Goal: Transaction & Acquisition: Purchase product/service

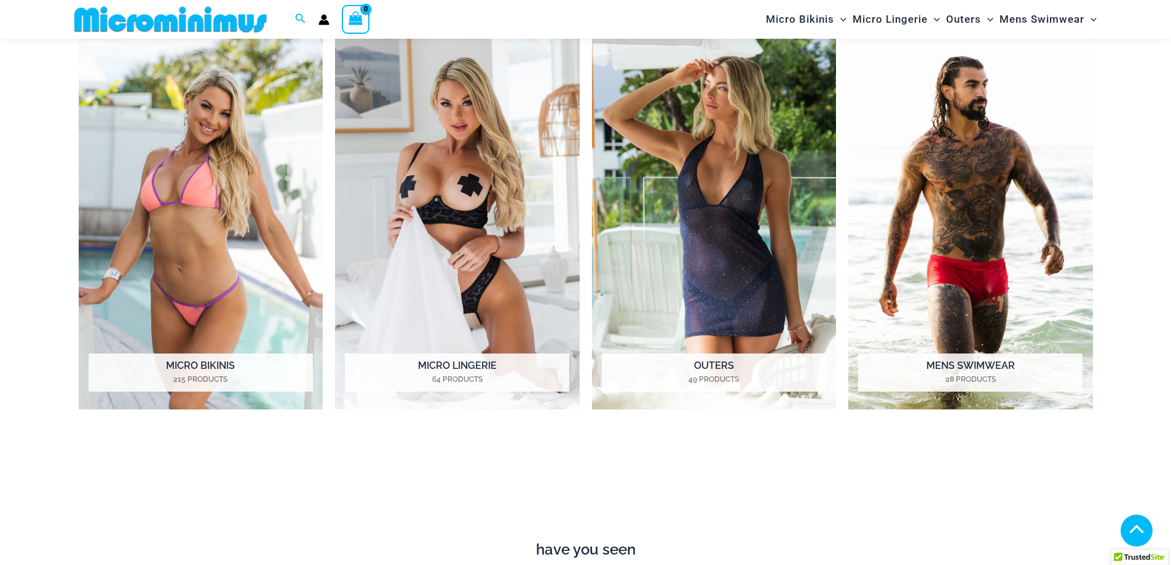
scroll to position [542, 0]
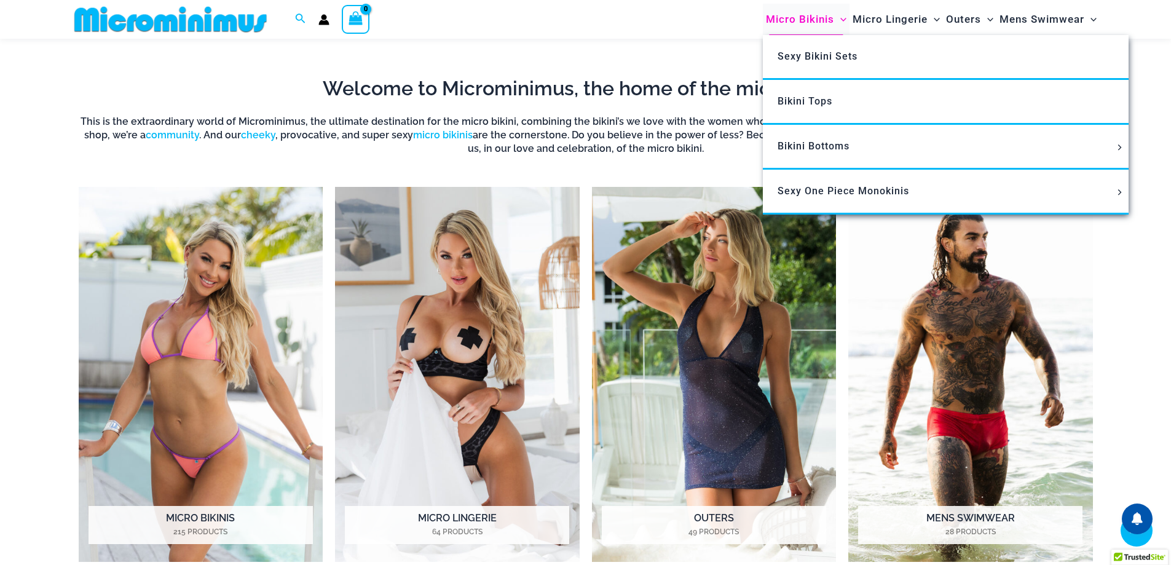
click at [822, 14] on span "Micro Bikinis" at bounding box center [800, 19] width 68 height 31
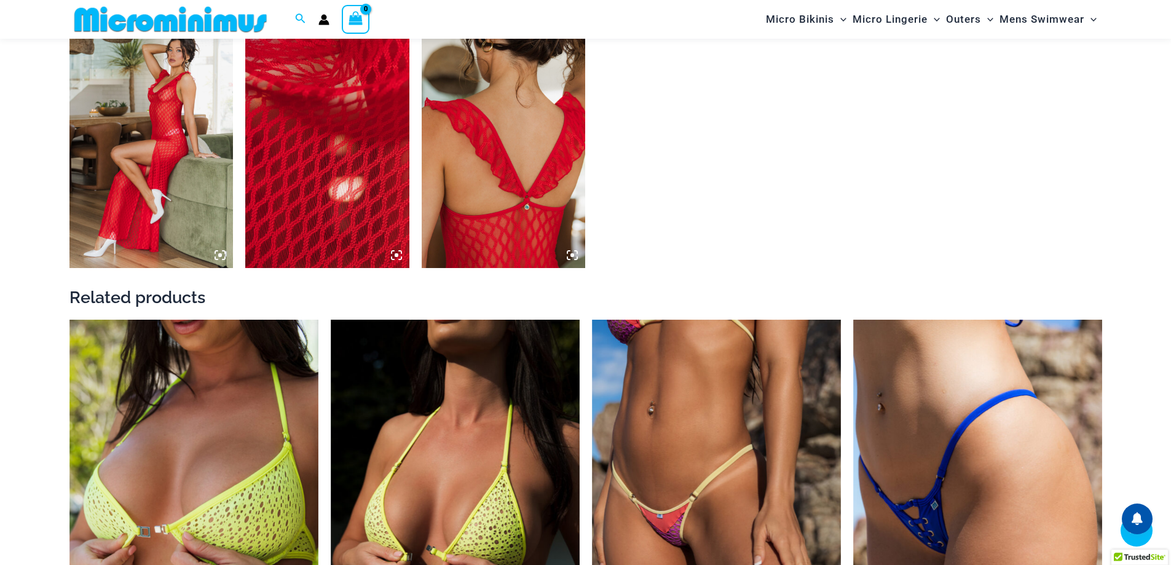
scroll to position [1524, 0]
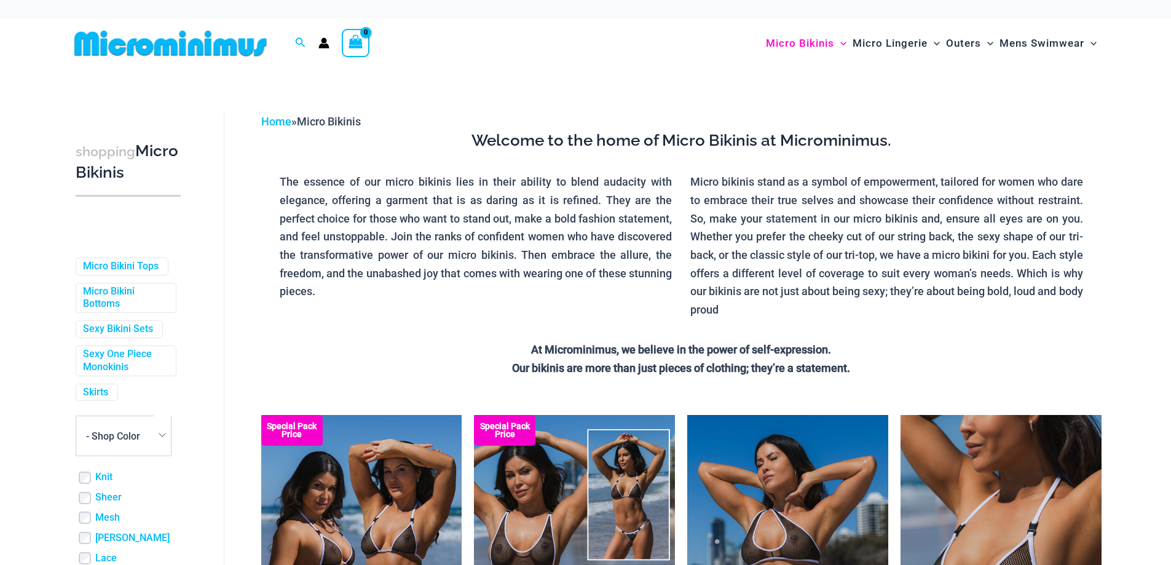
click at [157, 194] on div "shopping Micro Bikinis" at bounding box center [127, 172] width 117 height 75
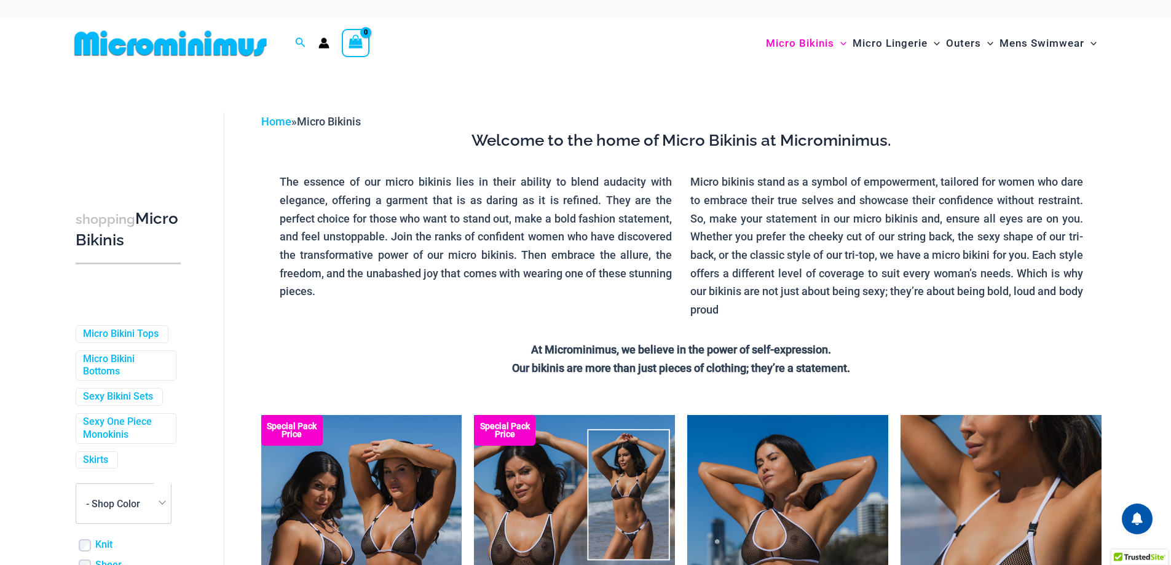
scroll to position [369, 0]
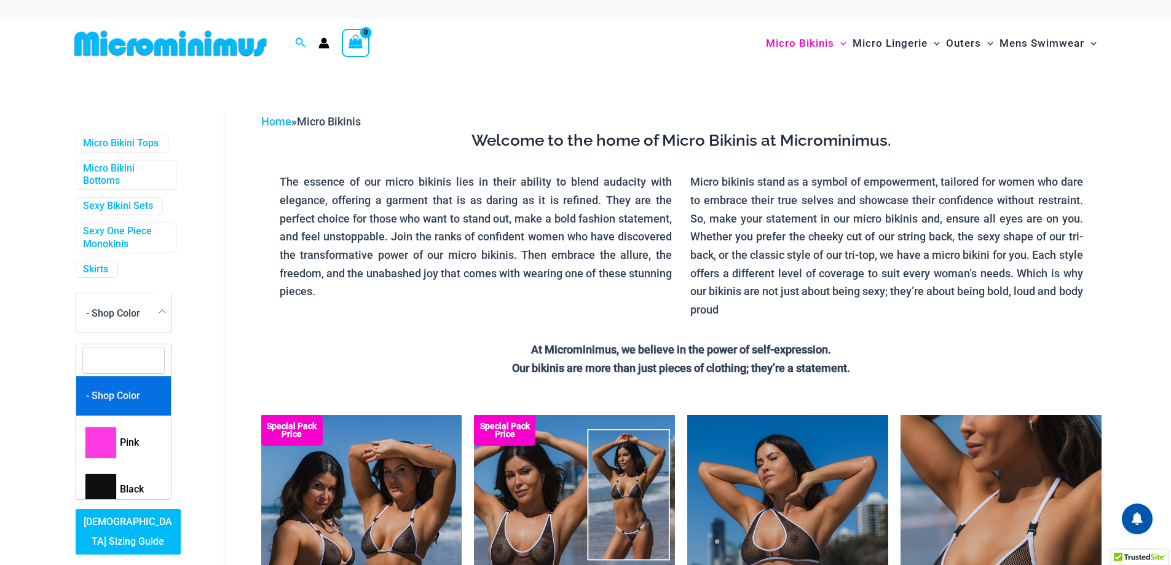
click at [151, 317] on span "- Shop Color" at bounding box center [123, 312] width 95 height 39
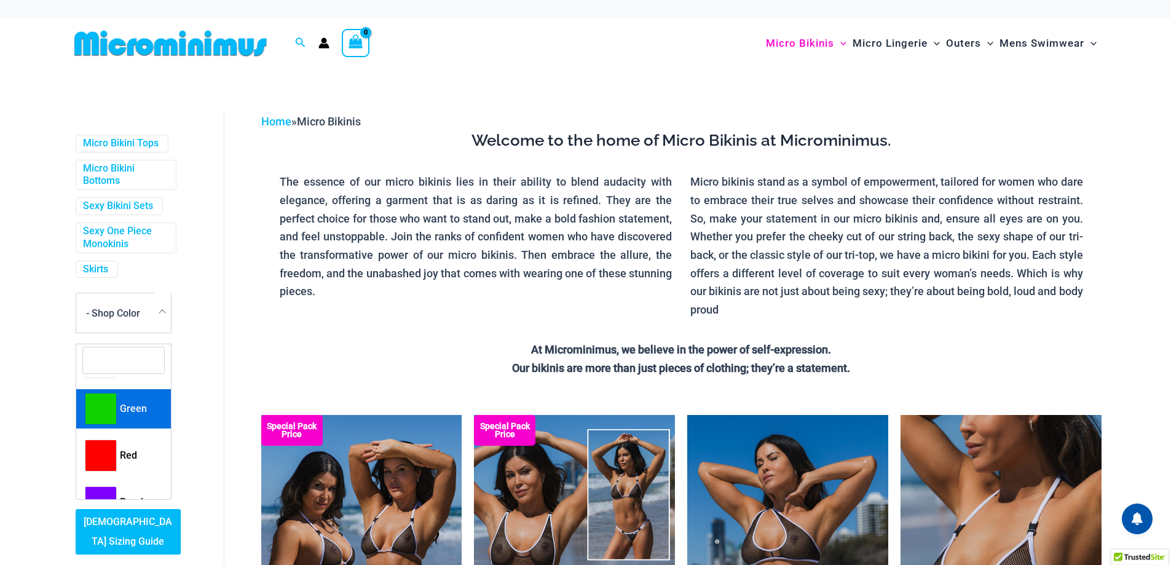
scroll to position [430, 0]
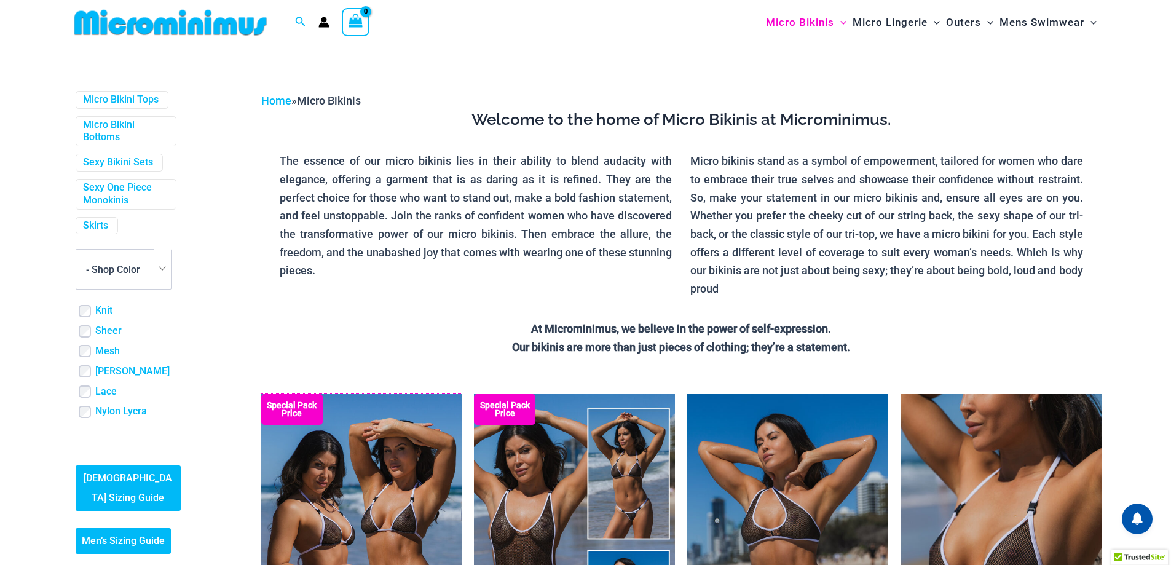
scroll to position [0, 0]
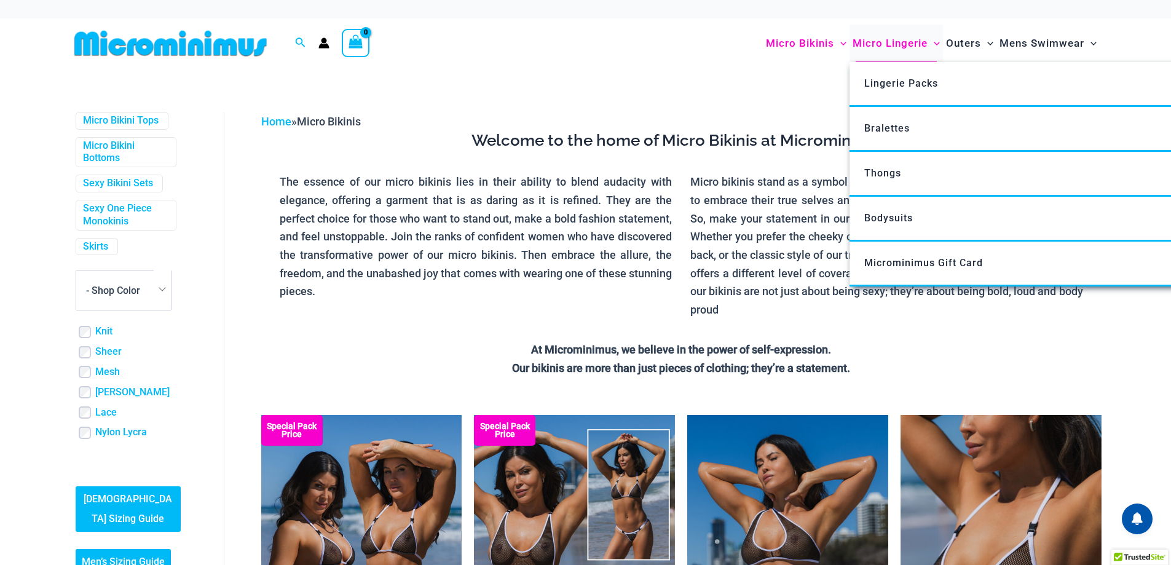
click at [882, 42] on span "Micro Lingerie" at bounding box center [889, 43] width 75 height 31
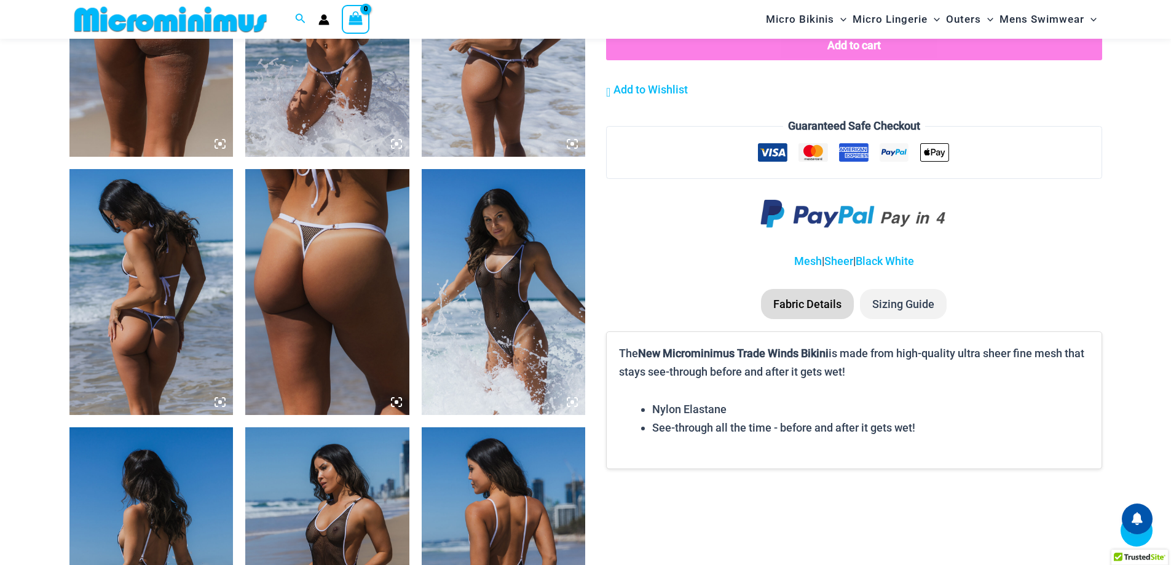
scroll to position [1587, 0]
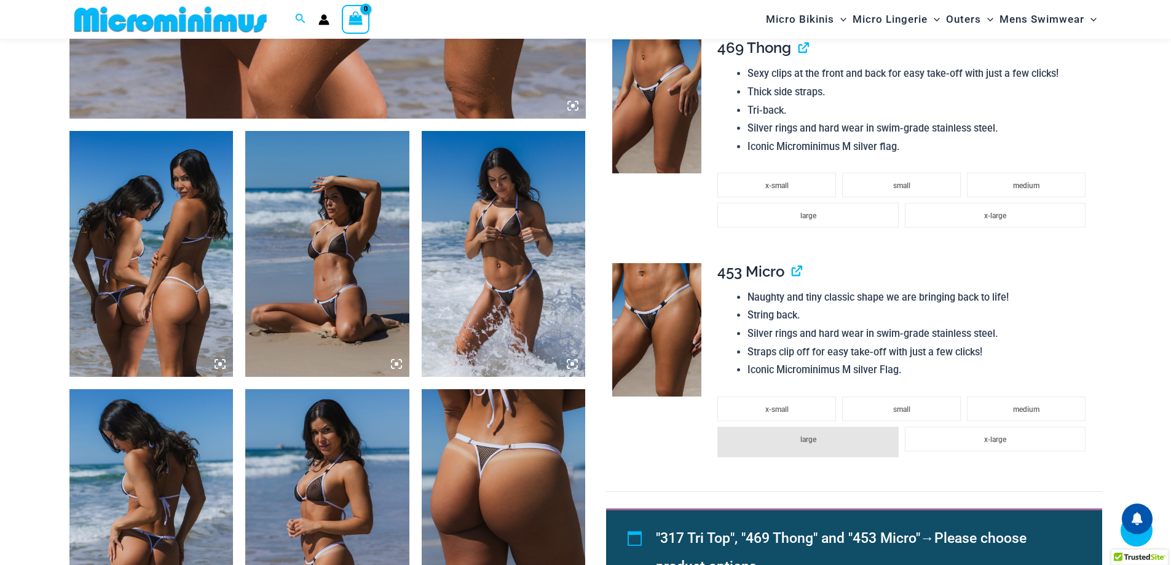
scroll to position [1095, 0]
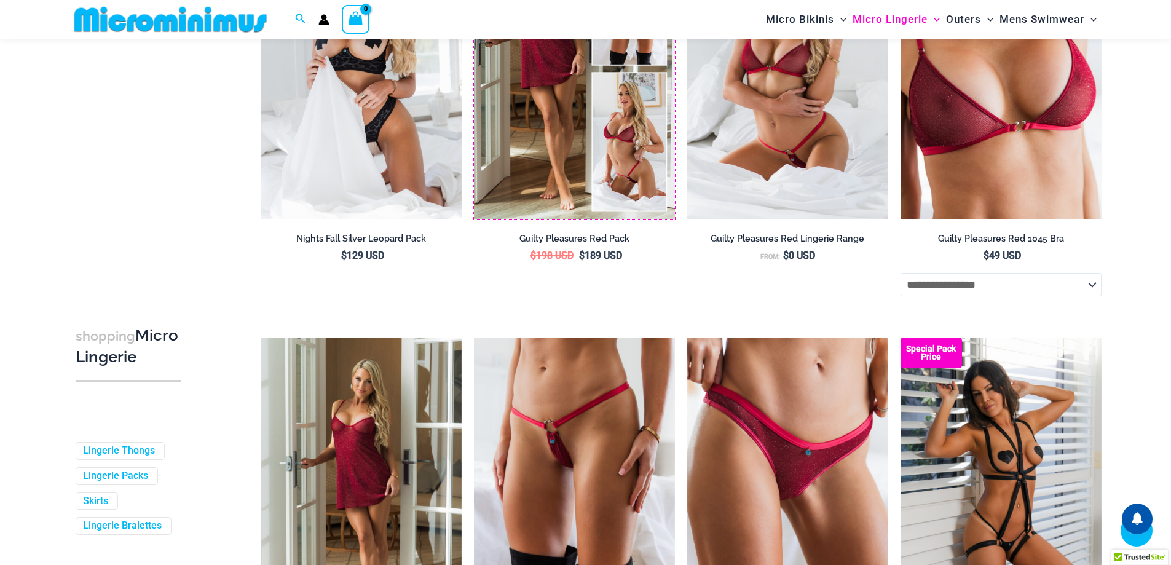
scroll to position [359, 0]
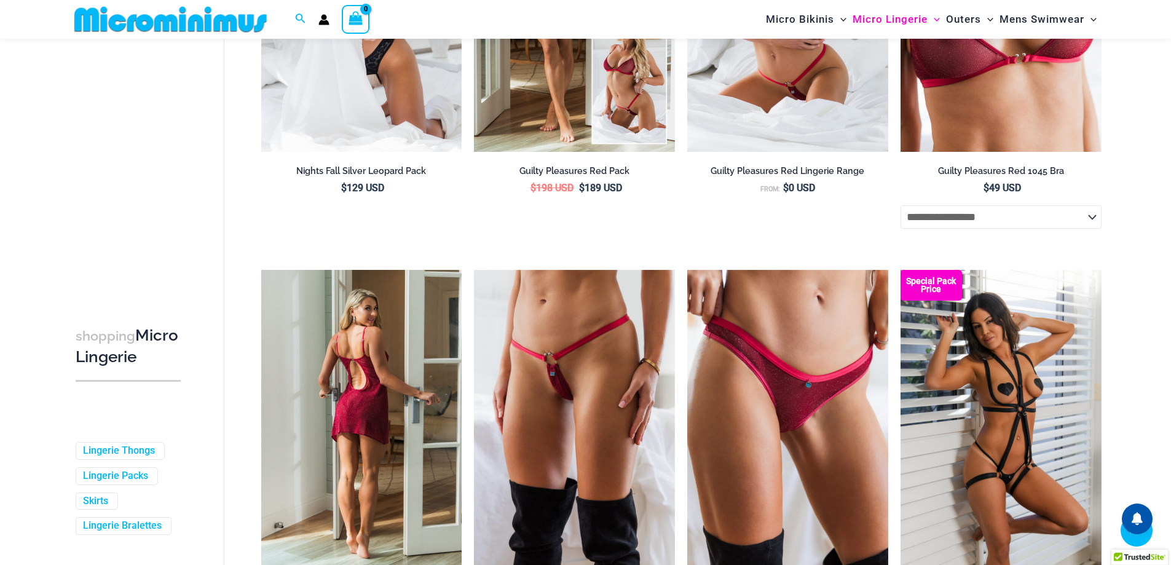
click at [410, 345] on img at bounding box center [361, 420] width 201 height 301
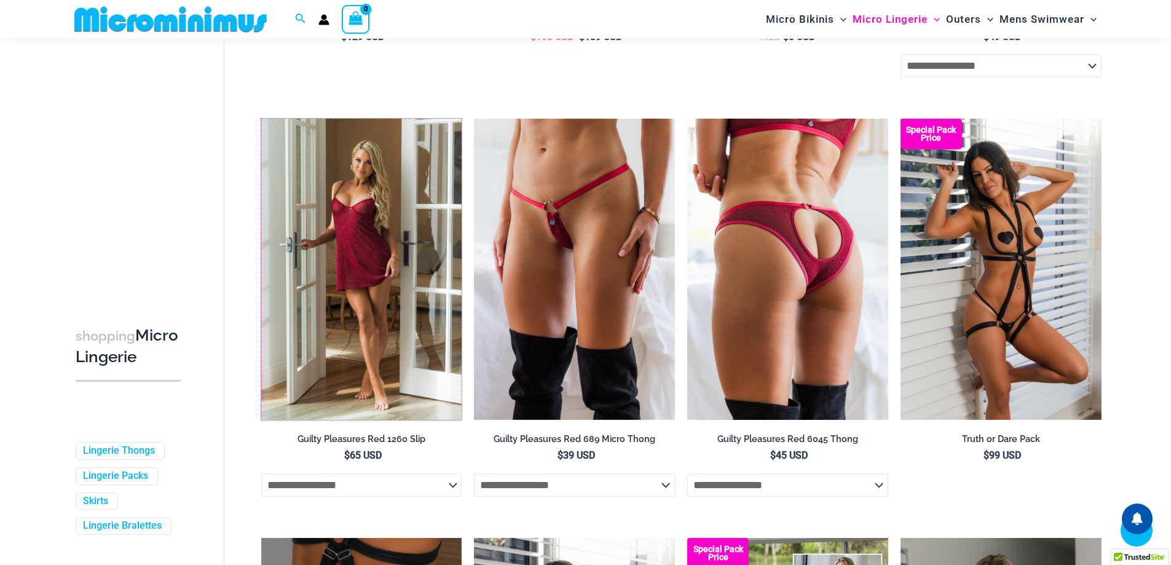
scroll to position [667, 0]
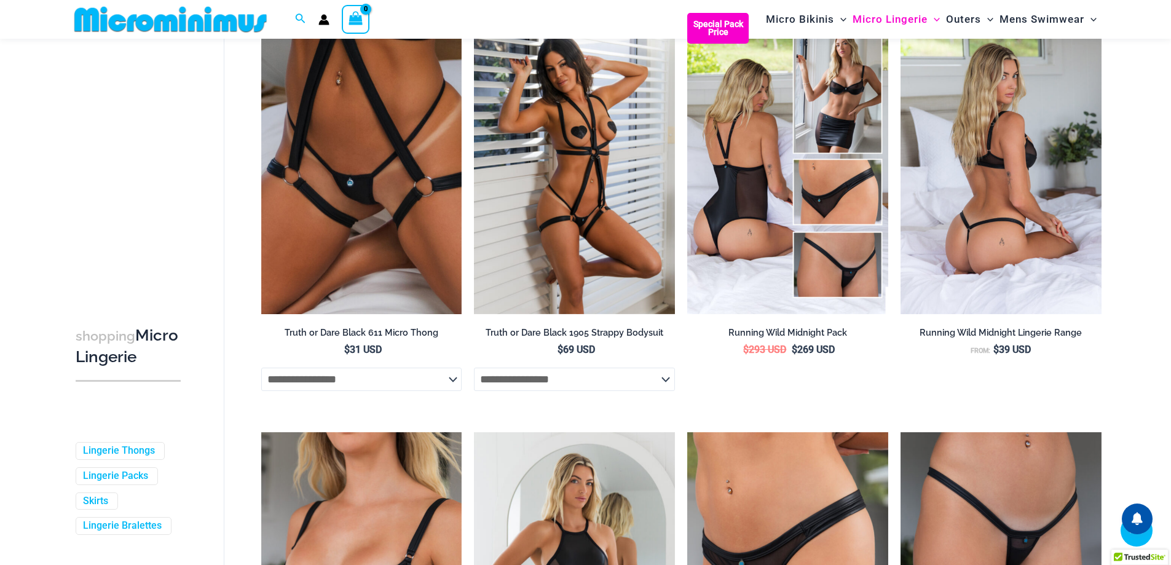
click at [965, 163] on img at bounding box center [1000, 163] width 201 height 301
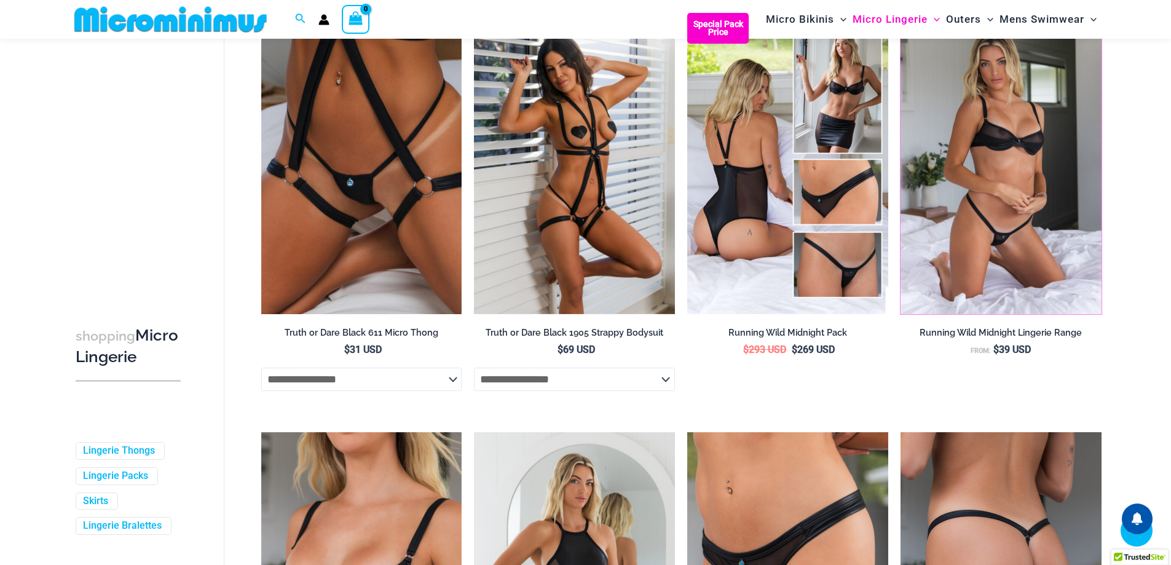
scroll to position [1343, 0]
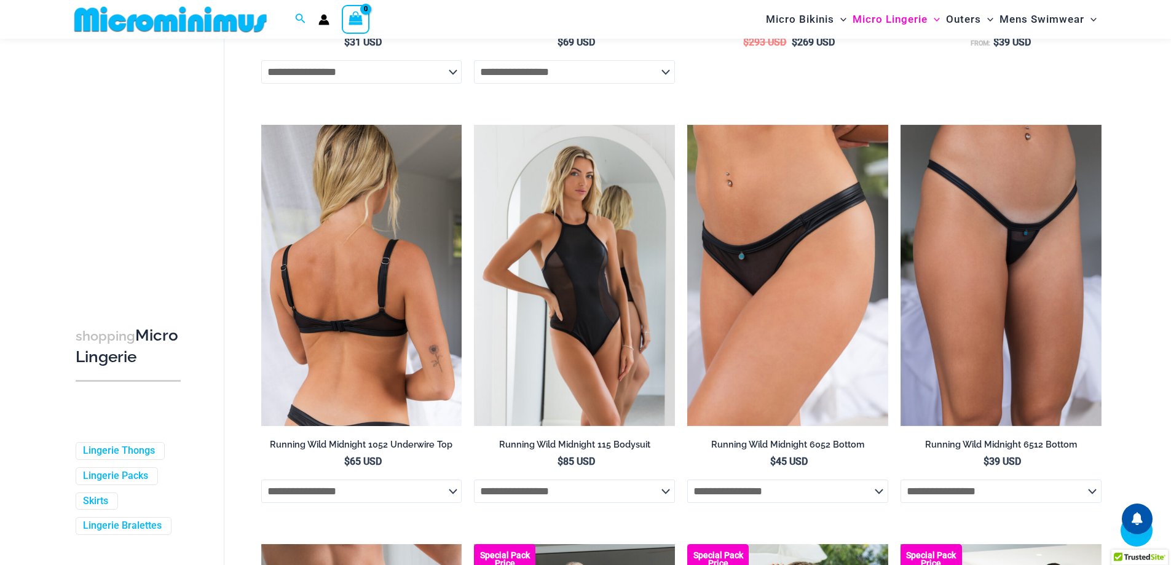
click at [369, 256] on img at bounding box center [361, 275] width 201 height 301
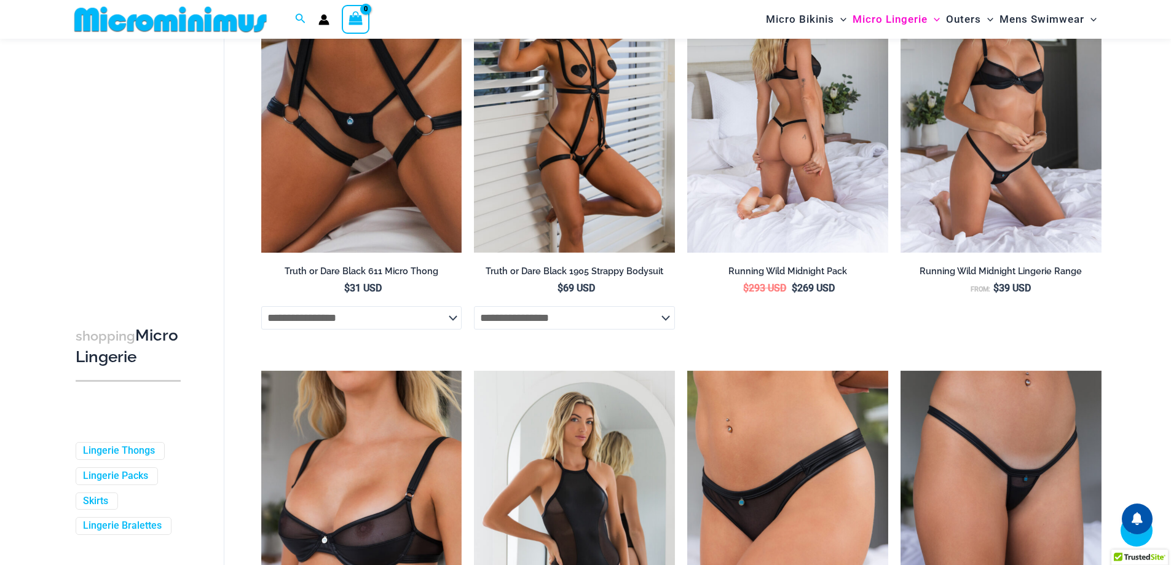
click at [791, 171] on img at bounding box center [787, 101] width 201 height 301
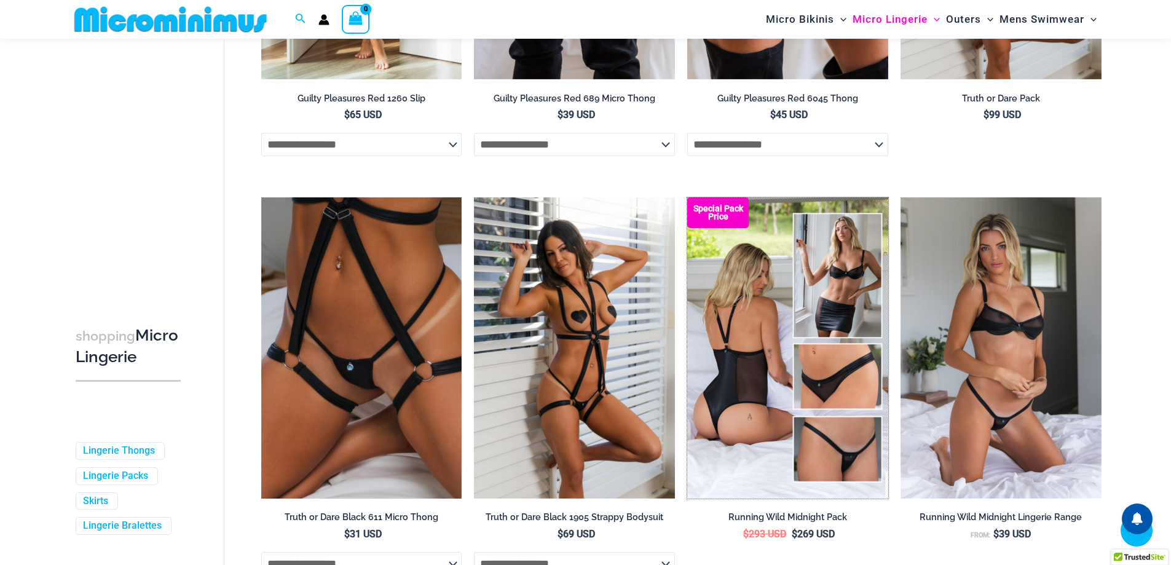
scroll to position [298, 0]
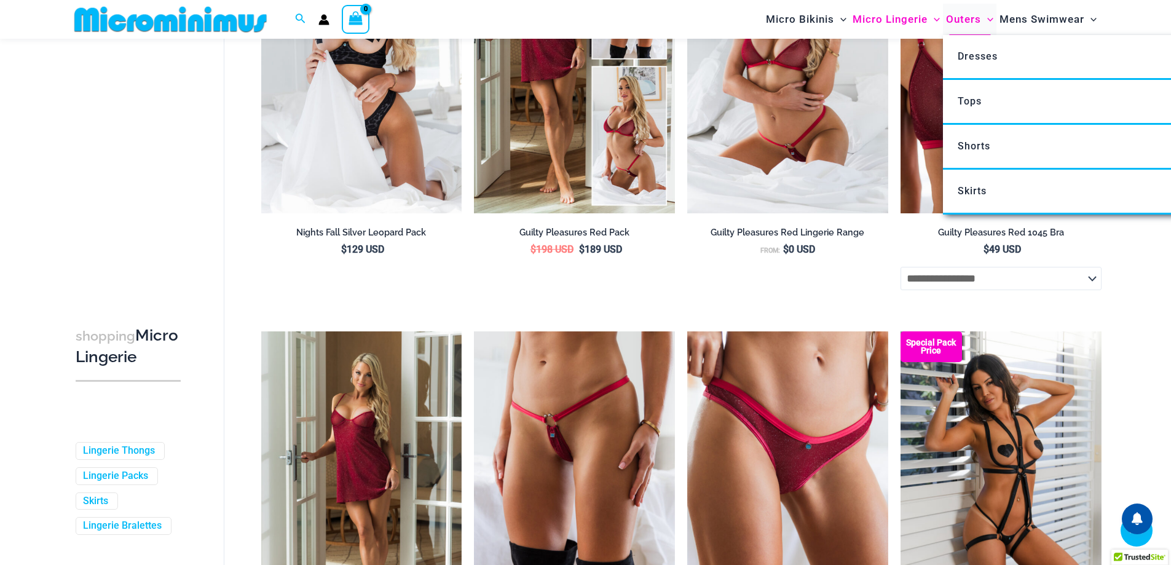
click at [973, 10] on span "Outers" at bounding box center [963, 19] width 35 height 31
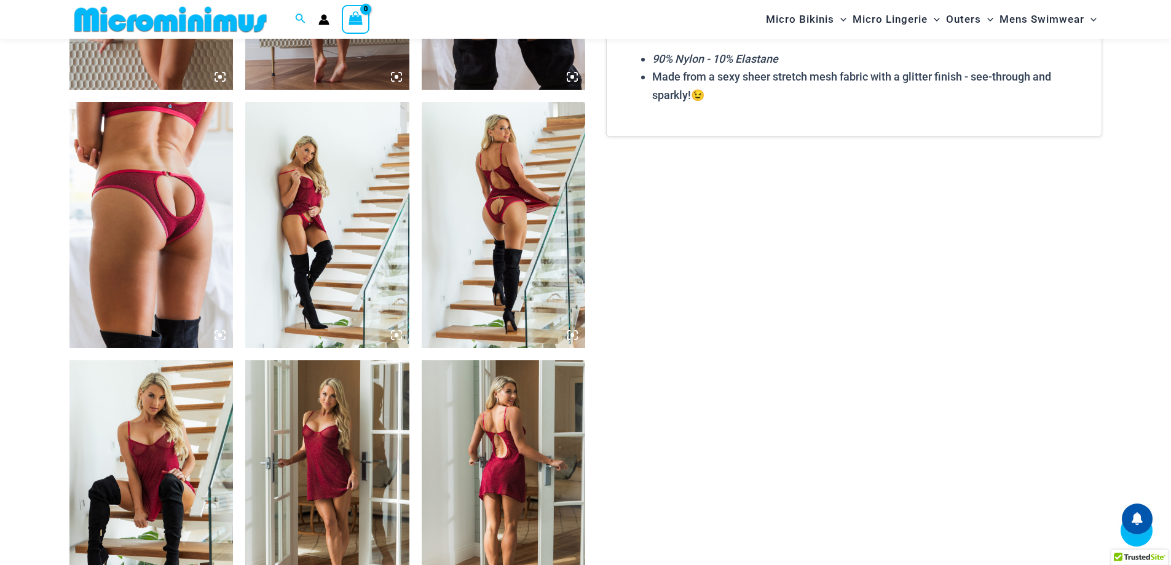
scroll to position [1710, 0]
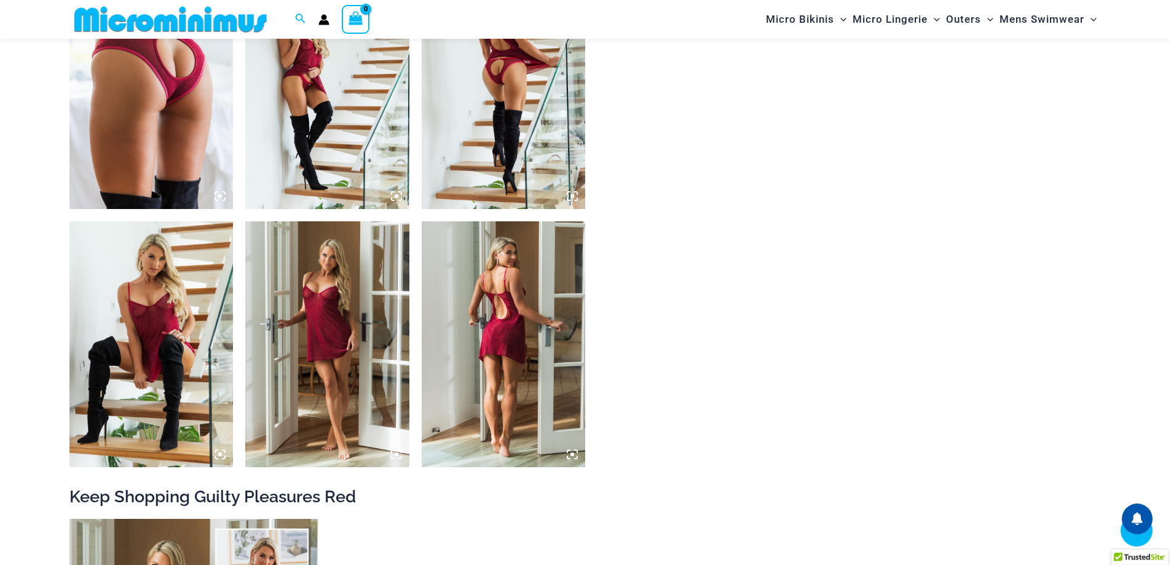
click at [331, 270] on img at bounding box center [327, 344] width 164 height 246
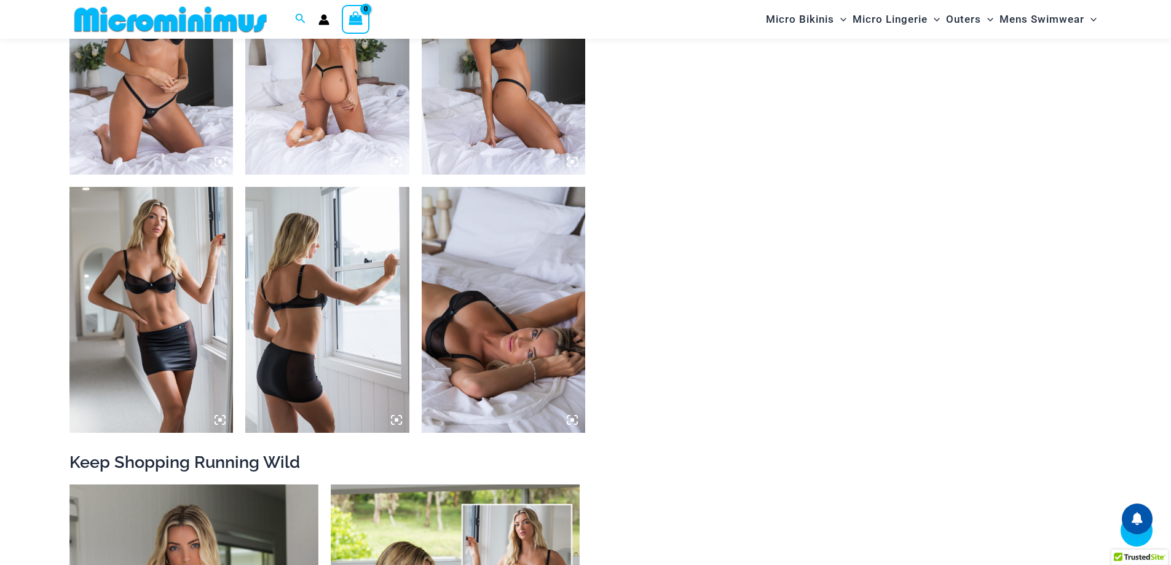
scroll to position [1464, 0]
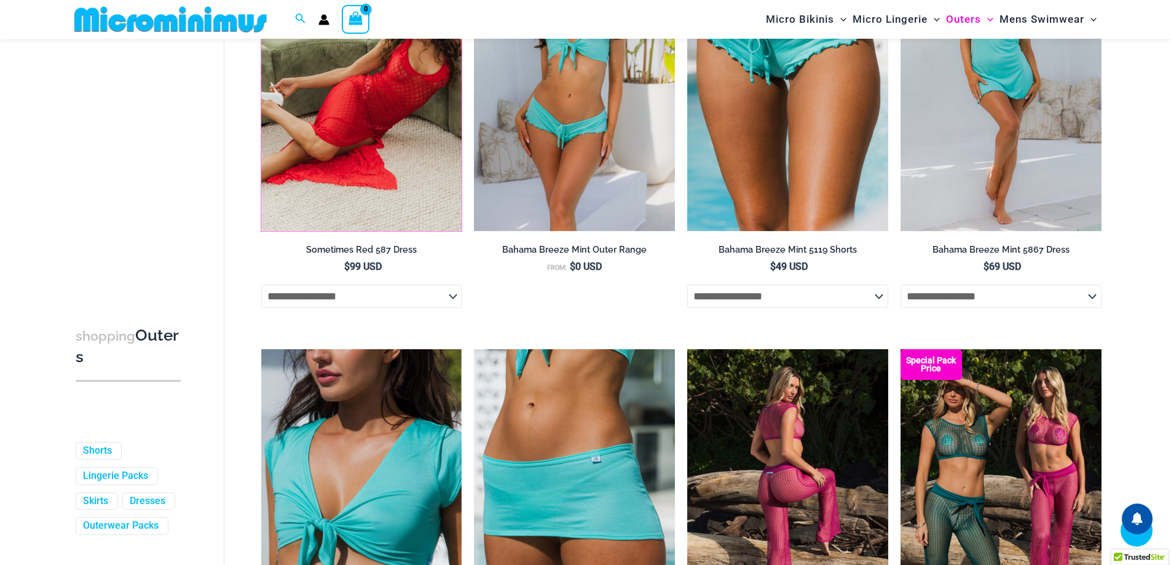
scroll to position [542, 0]
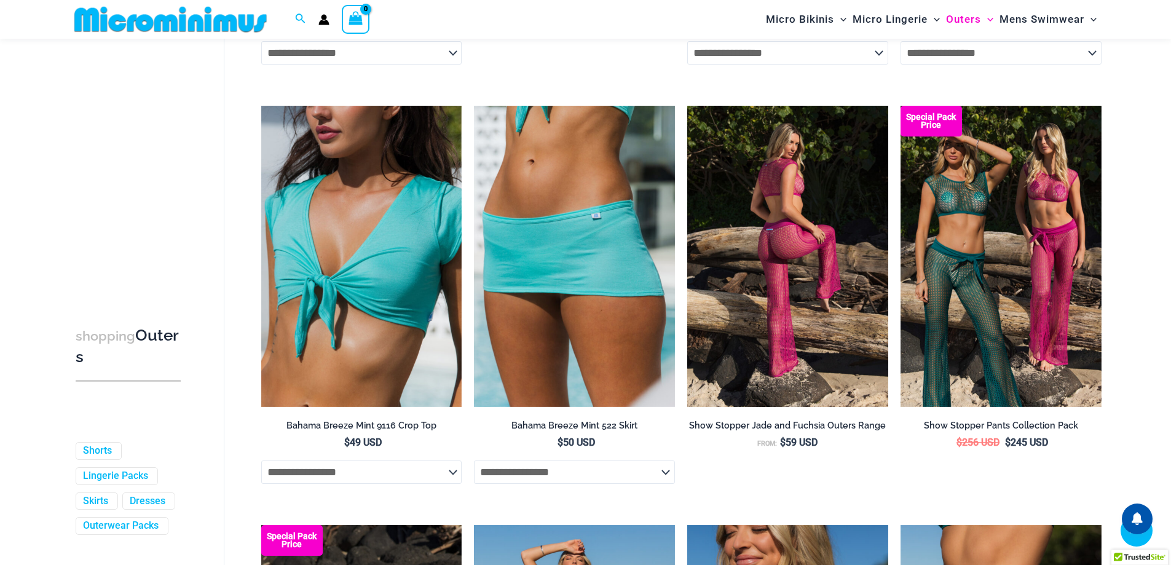
click at [797, 222] on img at bounding box center [787, 256] width 201 height 301
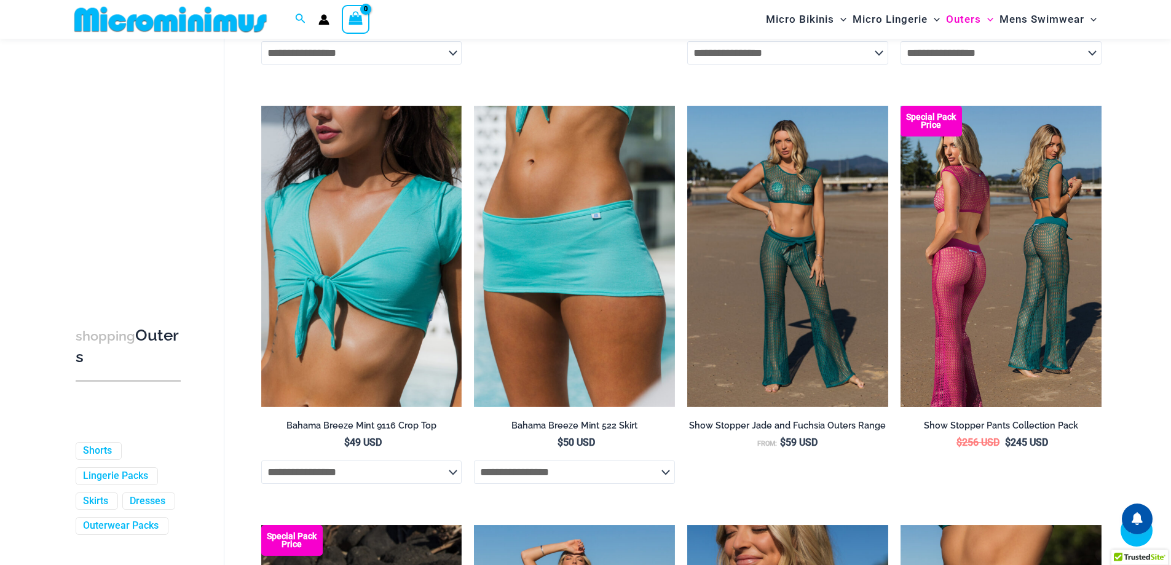
click at [970, 211] on img at bounding box center [1000, 256] width 201 height 301
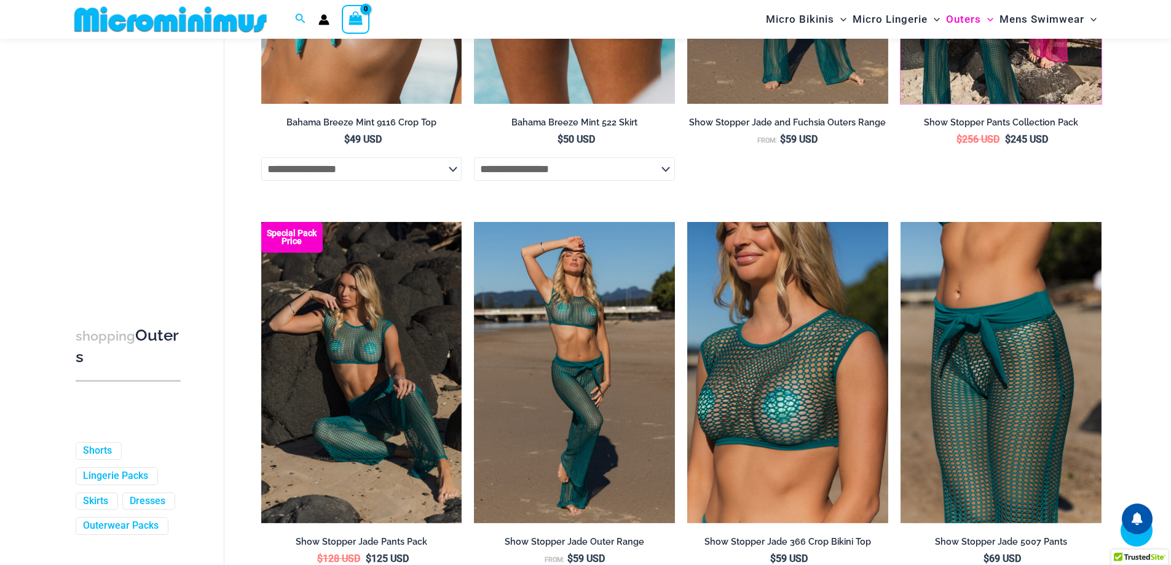
scroll to position [849, 0]
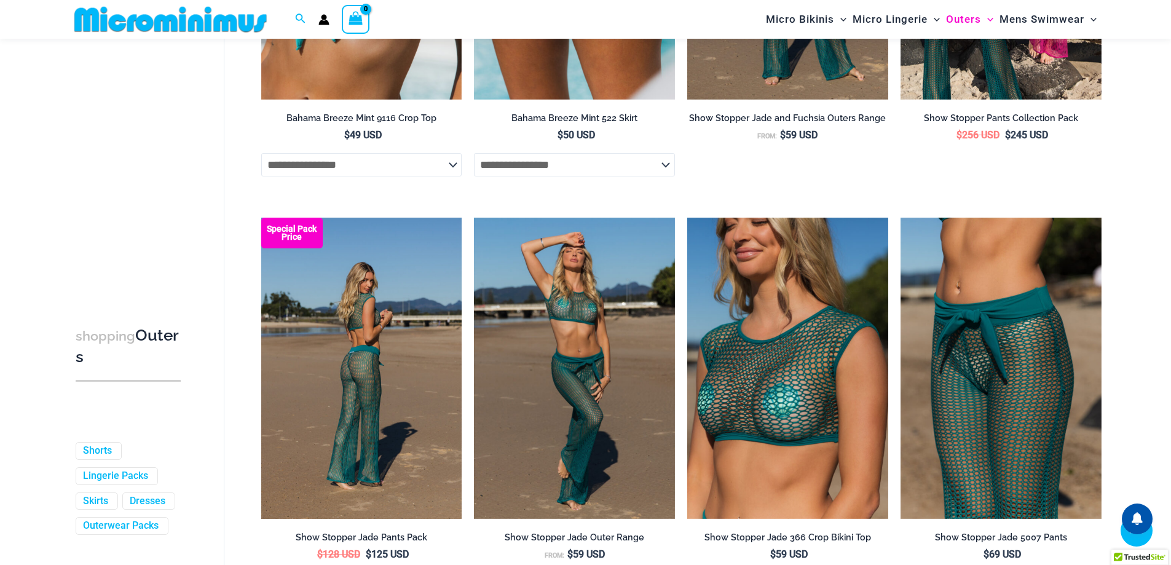
click at [352, 343] on img at bounding box center [361, 368] width 201 height 301
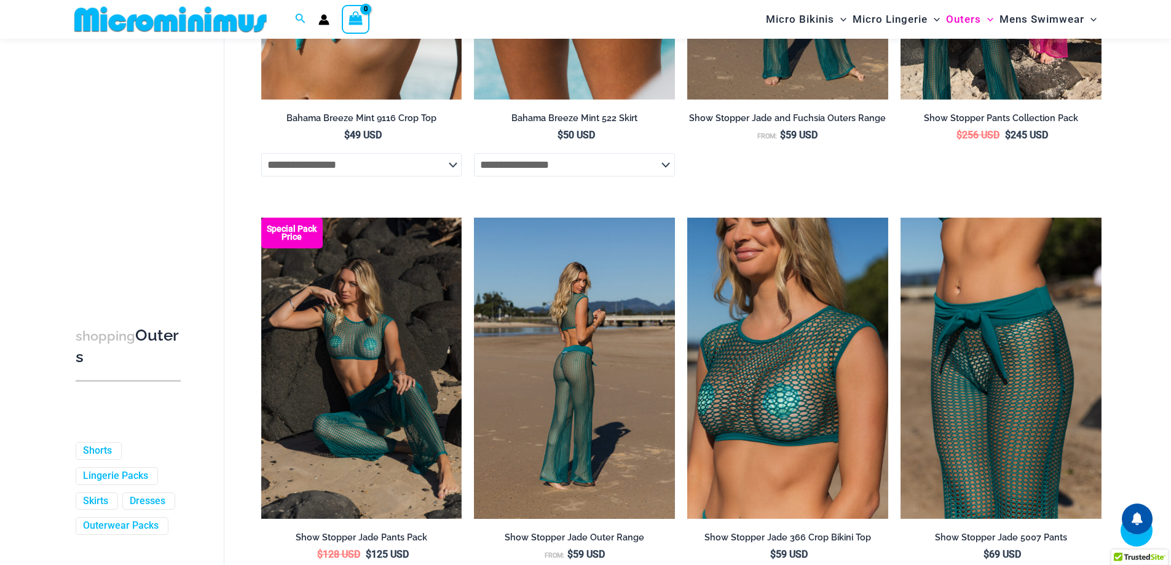
click at [558, 342] on img at bounding box center [574, 368] width 201 height 301
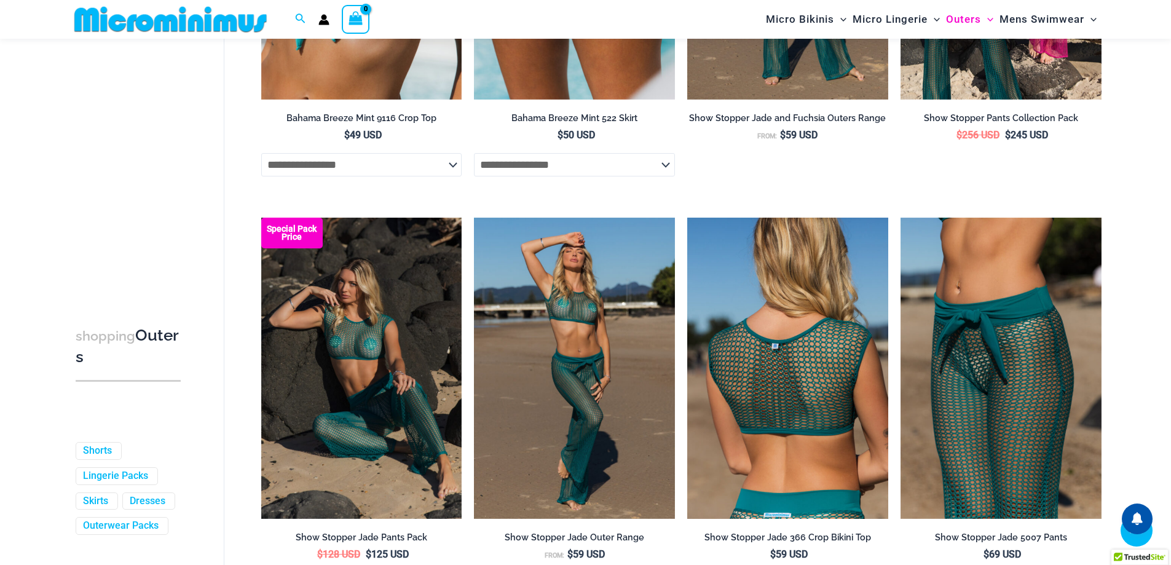
click at [764, 333] on img at bounding box center [787, 368] width 201 height 301
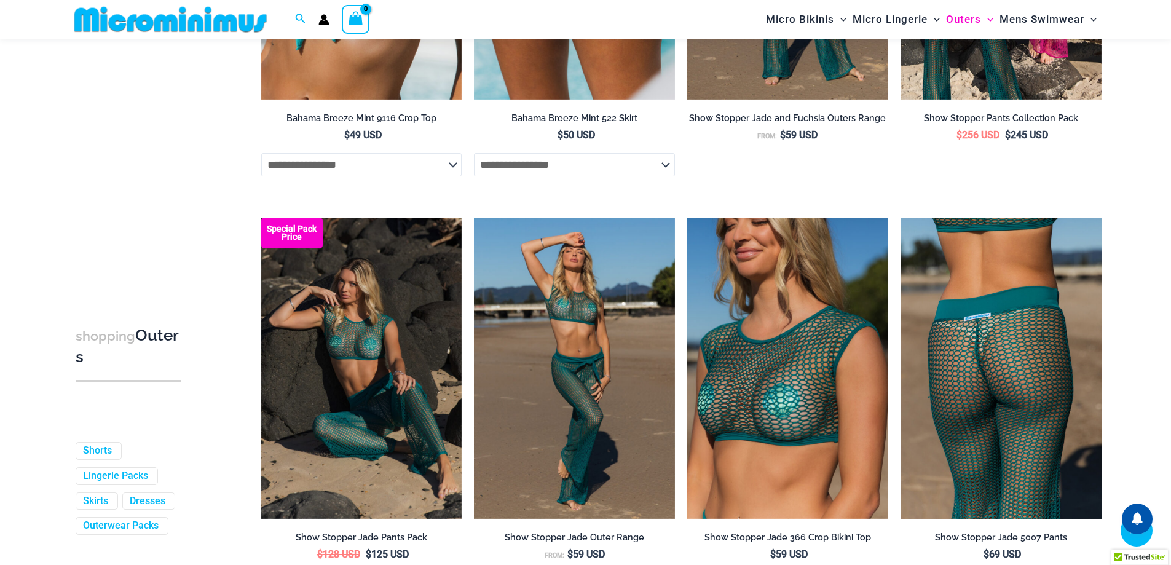
click at [1030, 302] on img at bounding box center [1000, 368] width 201 height 301
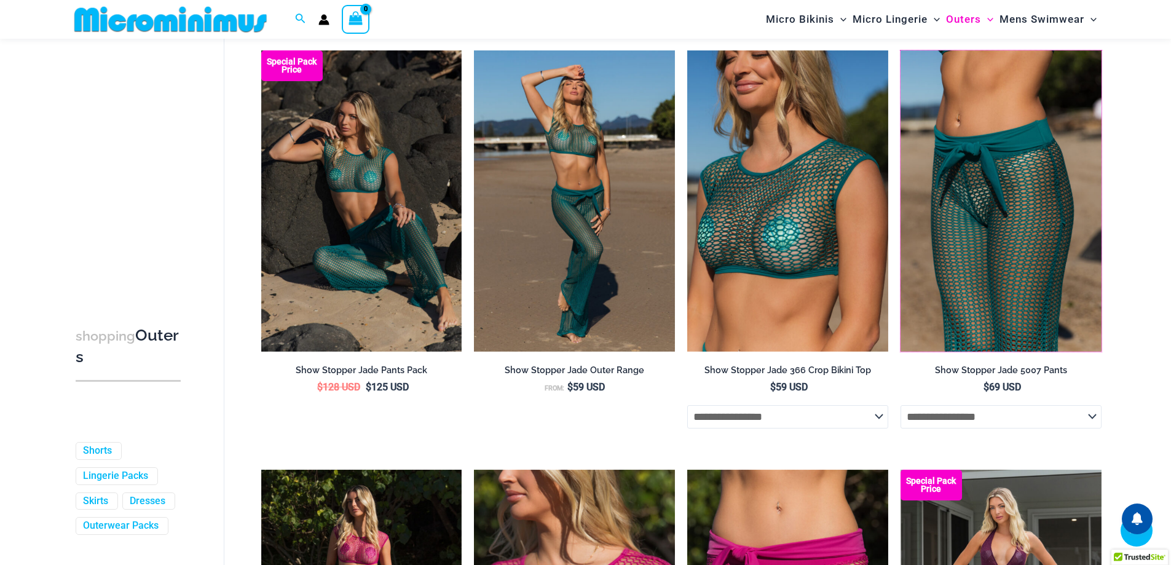
scroll to position [1218, 0]
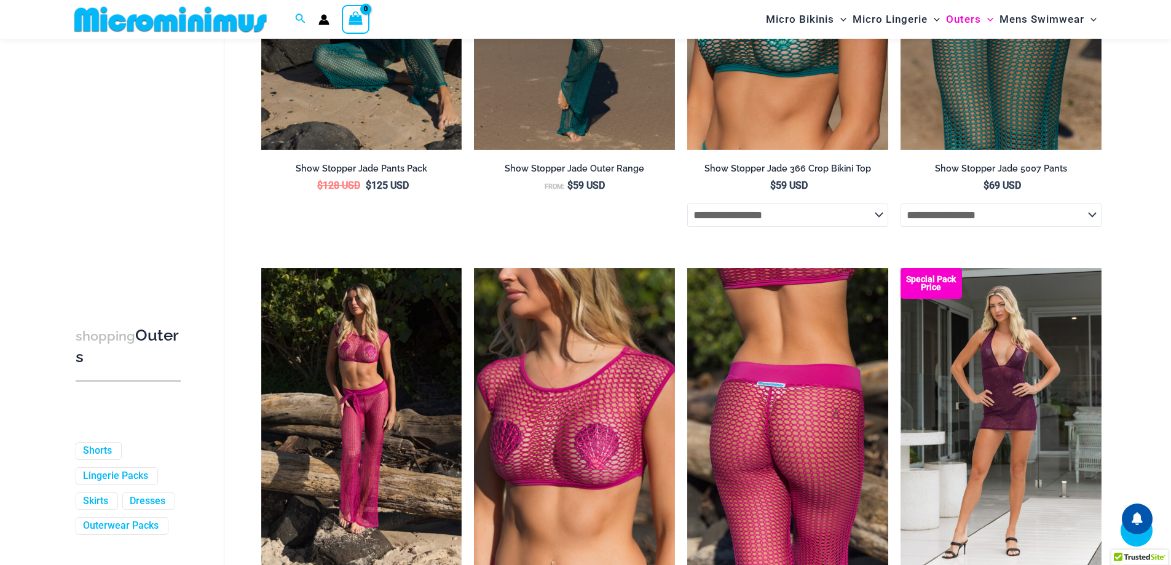
click at [780, 369] on img at bounding box center [787, 418] width 201 height 301
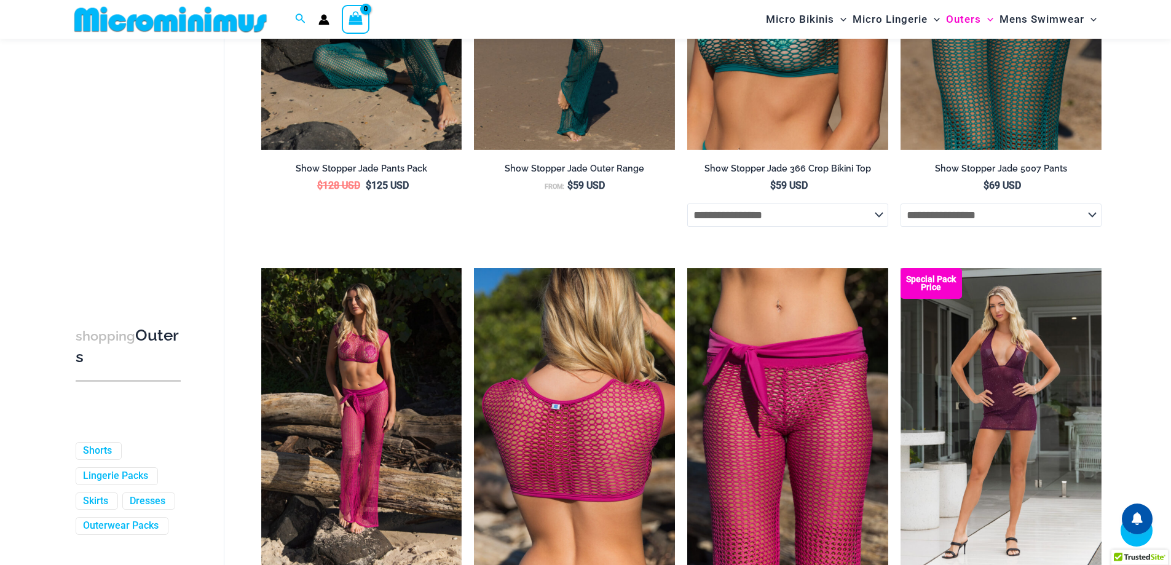
click at [528, 404] on img at bounding box center [574, 418] width 201 height 301
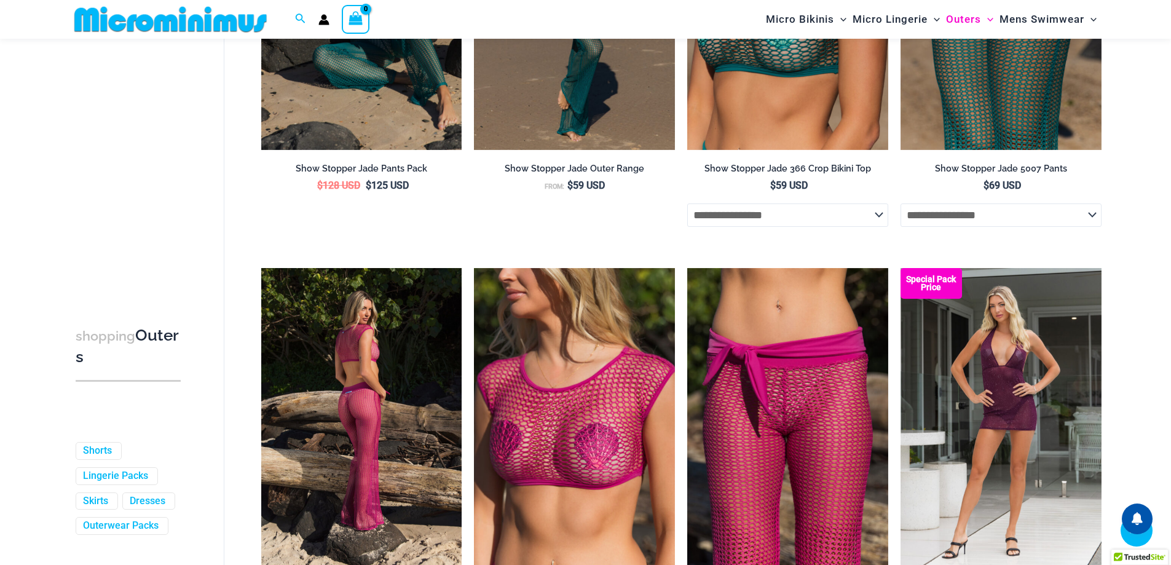
click at [366, 408] on img at bounding box center [361, 418] width 201 height 301
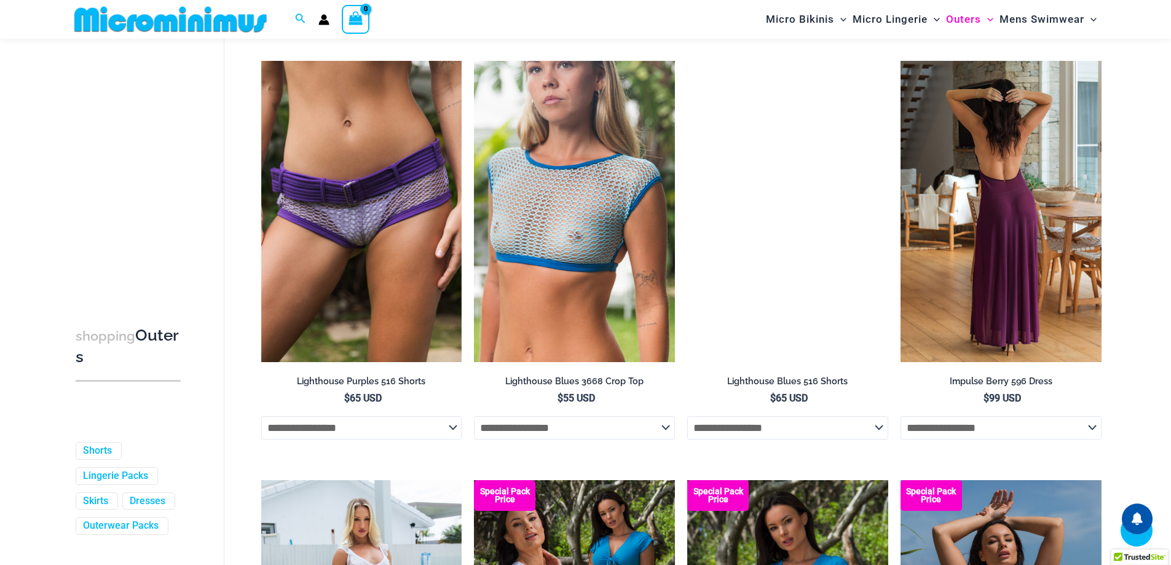
scroll to position [1955, 0]
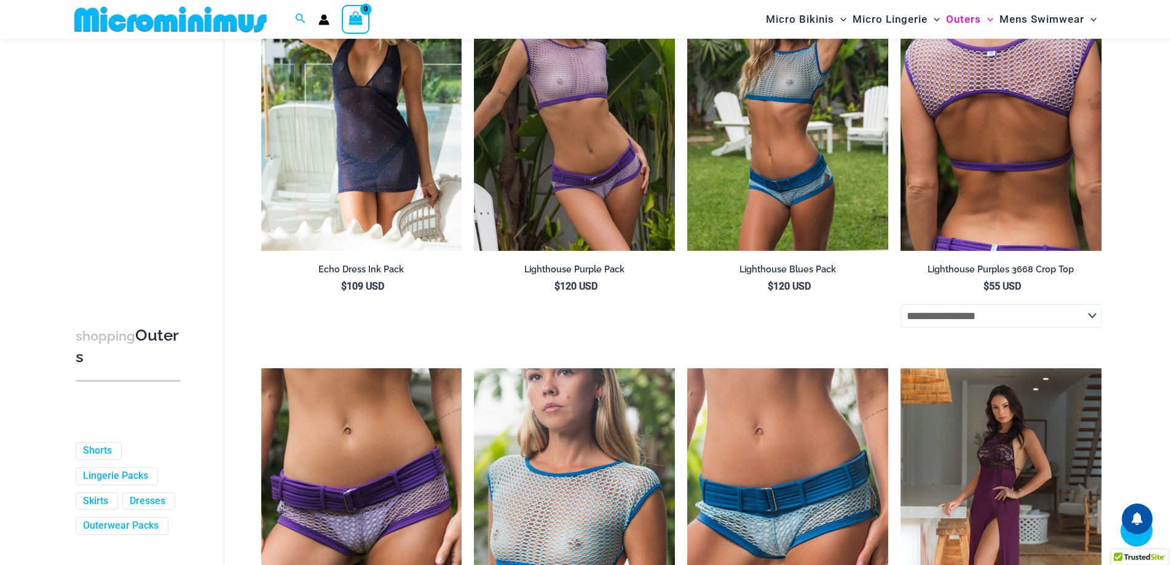
click at [968, 120] on img at bounding box center [1000, 99] width 201 height 301
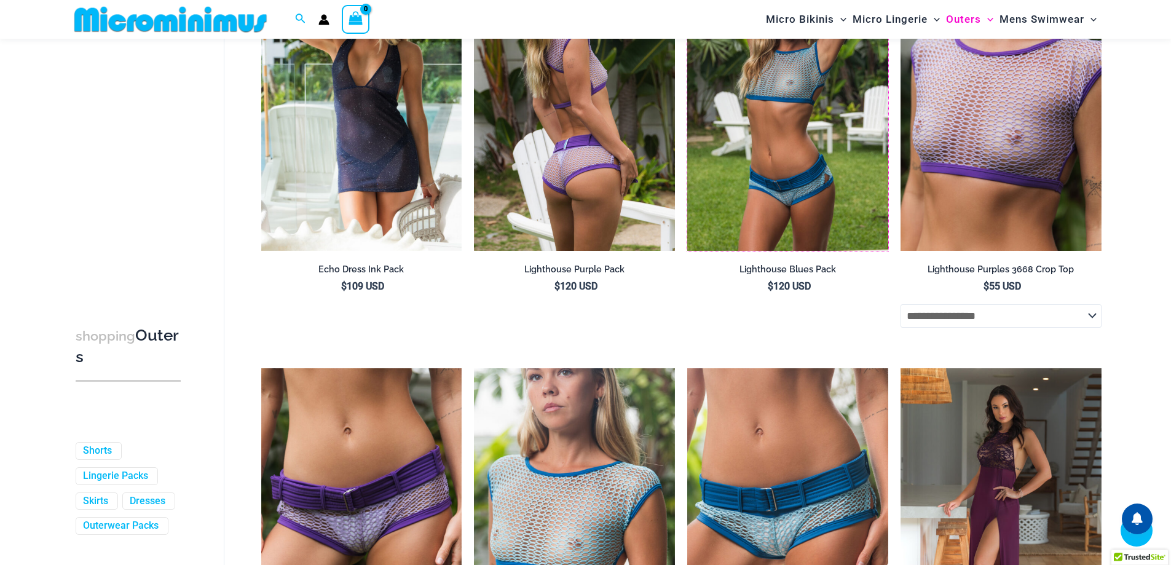
drag, startPoint x: 776, startPoint y: 137, endPoint x: 594, endPoint y: 145, distance: 182.1
click at [594, 145] on img at bounding box center [574, 99] width 201 height 301
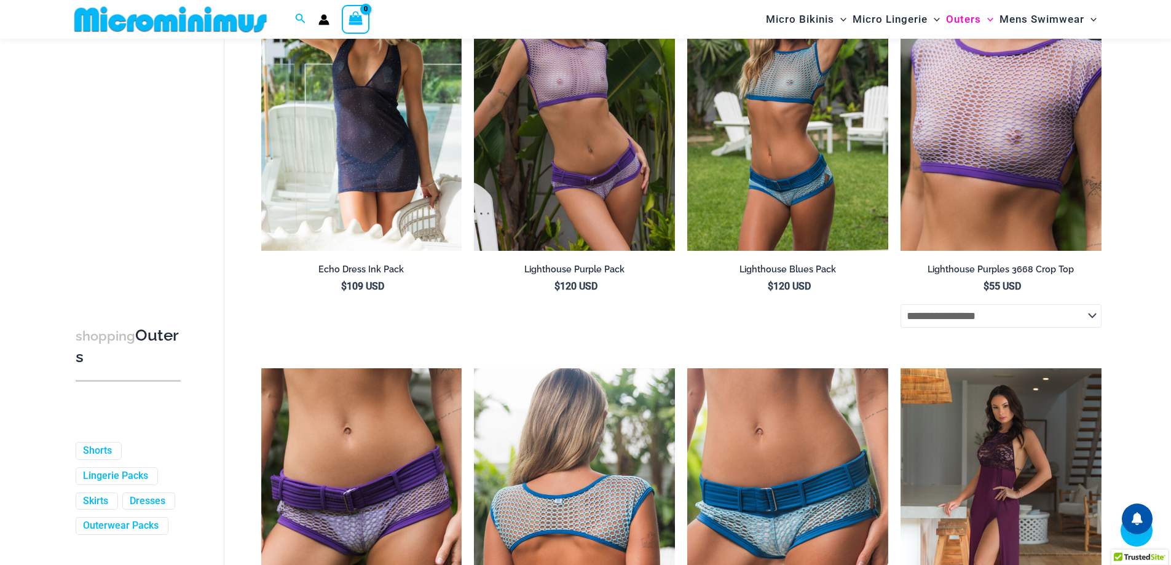
click at [575, 433] on img at bounding box center [574, 518] width 201 height 301
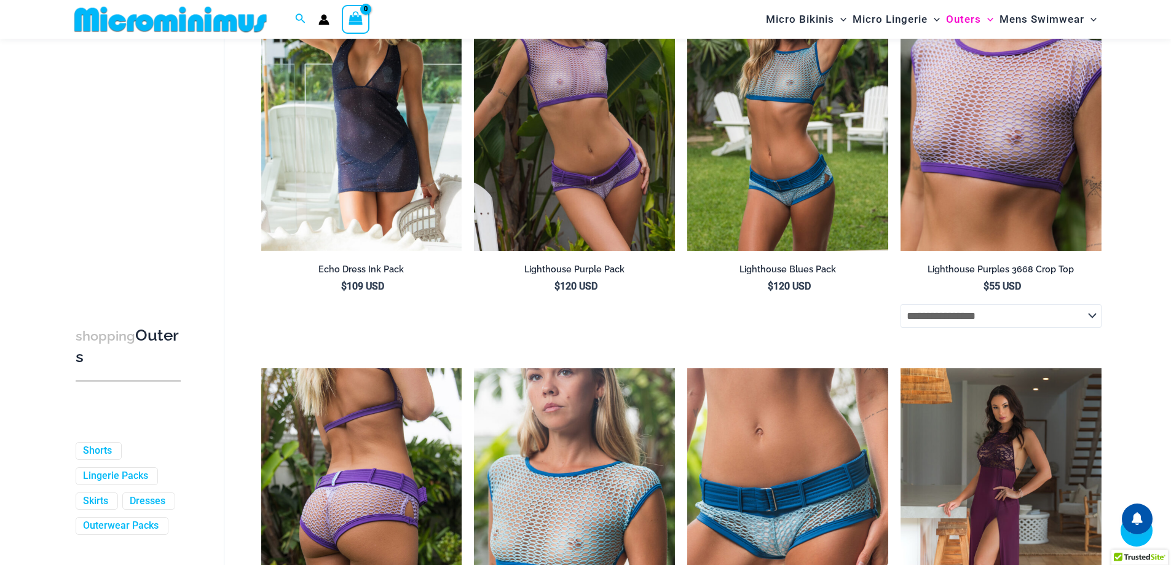
drag, startPoint x: 309, startPoint y: 432, endPoint x: 321, endPoint y: 432, distance: 11.7
click at [310, 432] on img at bounding box center [361, 518] width 201 height 301
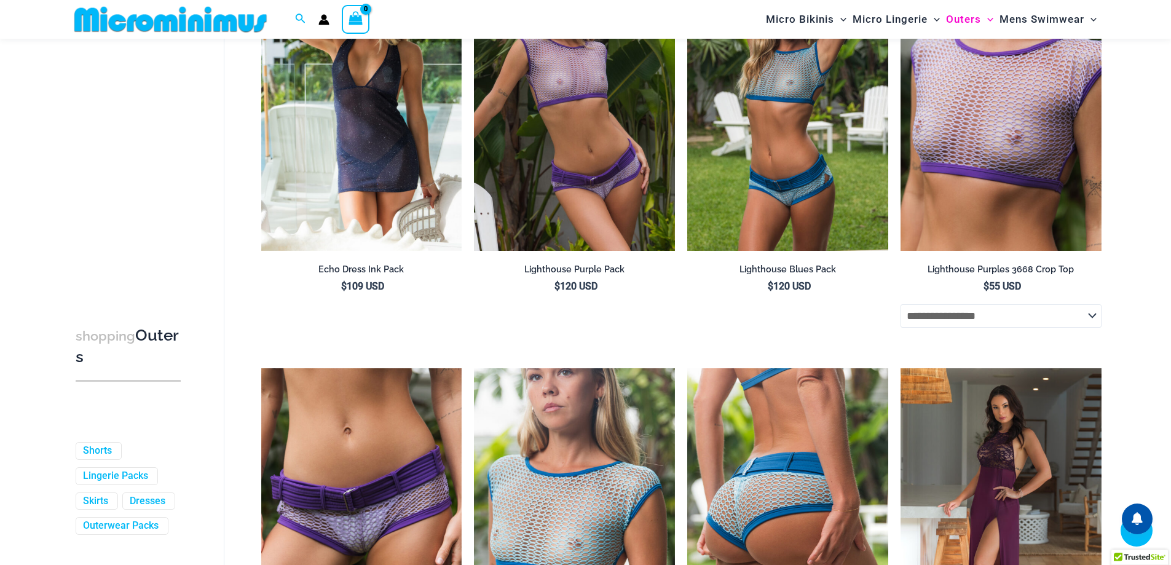
click at [706, 433] on img at bounding box center [787, 518] width 201 height 301
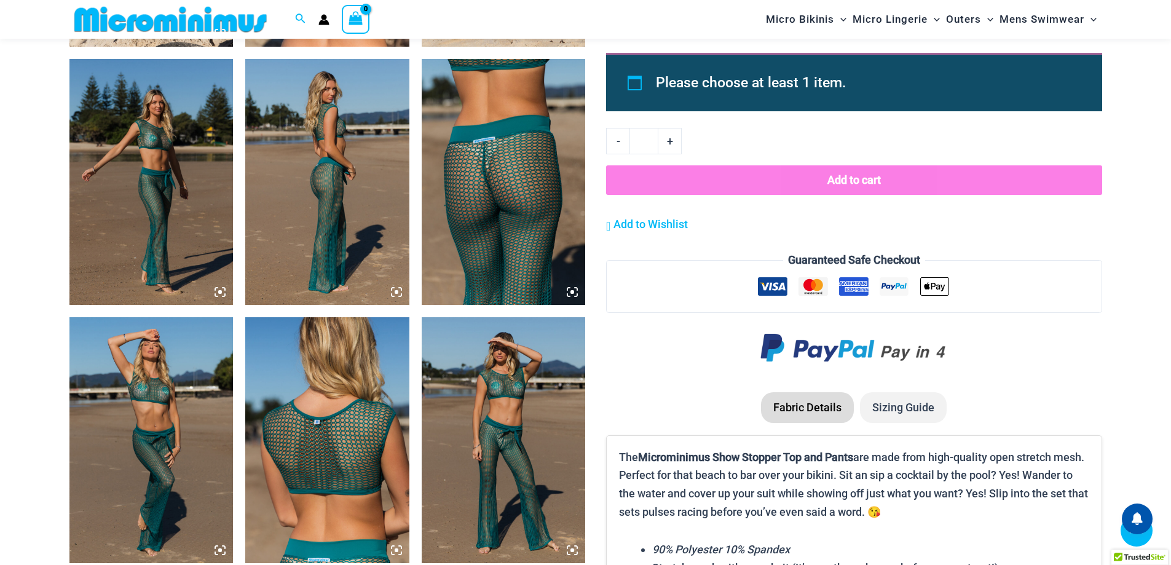
scroll to position [1525, 0]
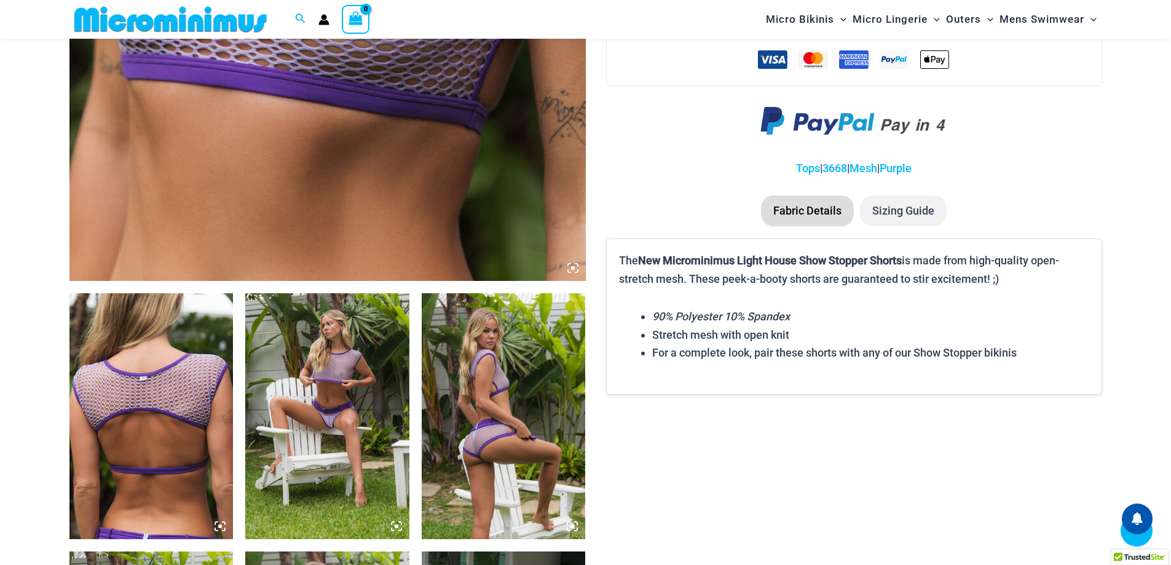
scroll to position [724, 0]
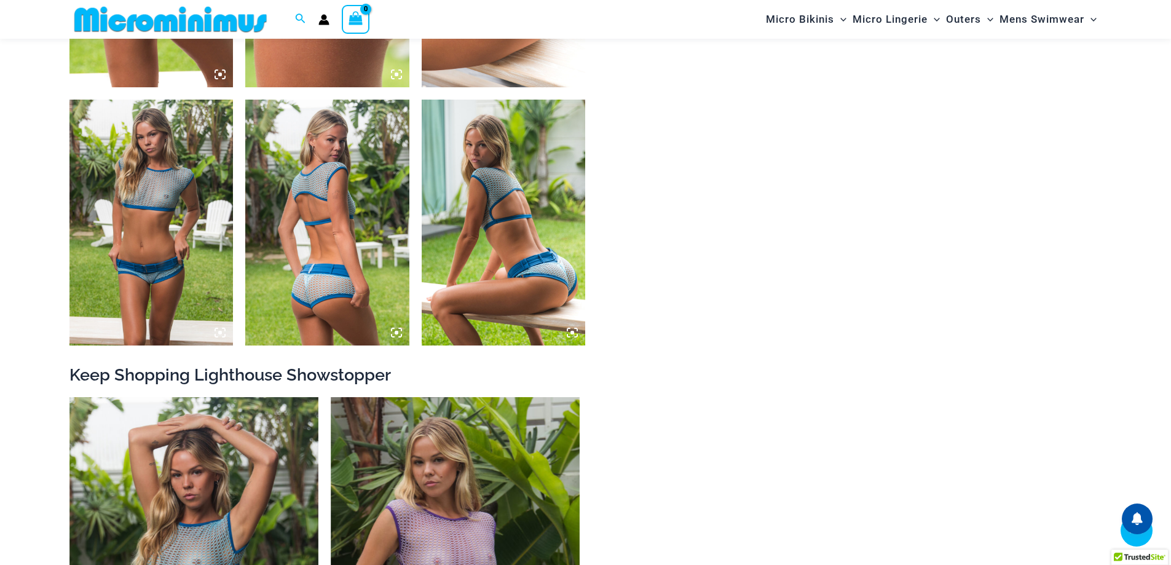
scroll to position [911, 0]
